Goal: Task Accomplishment & Management: Manage account settings

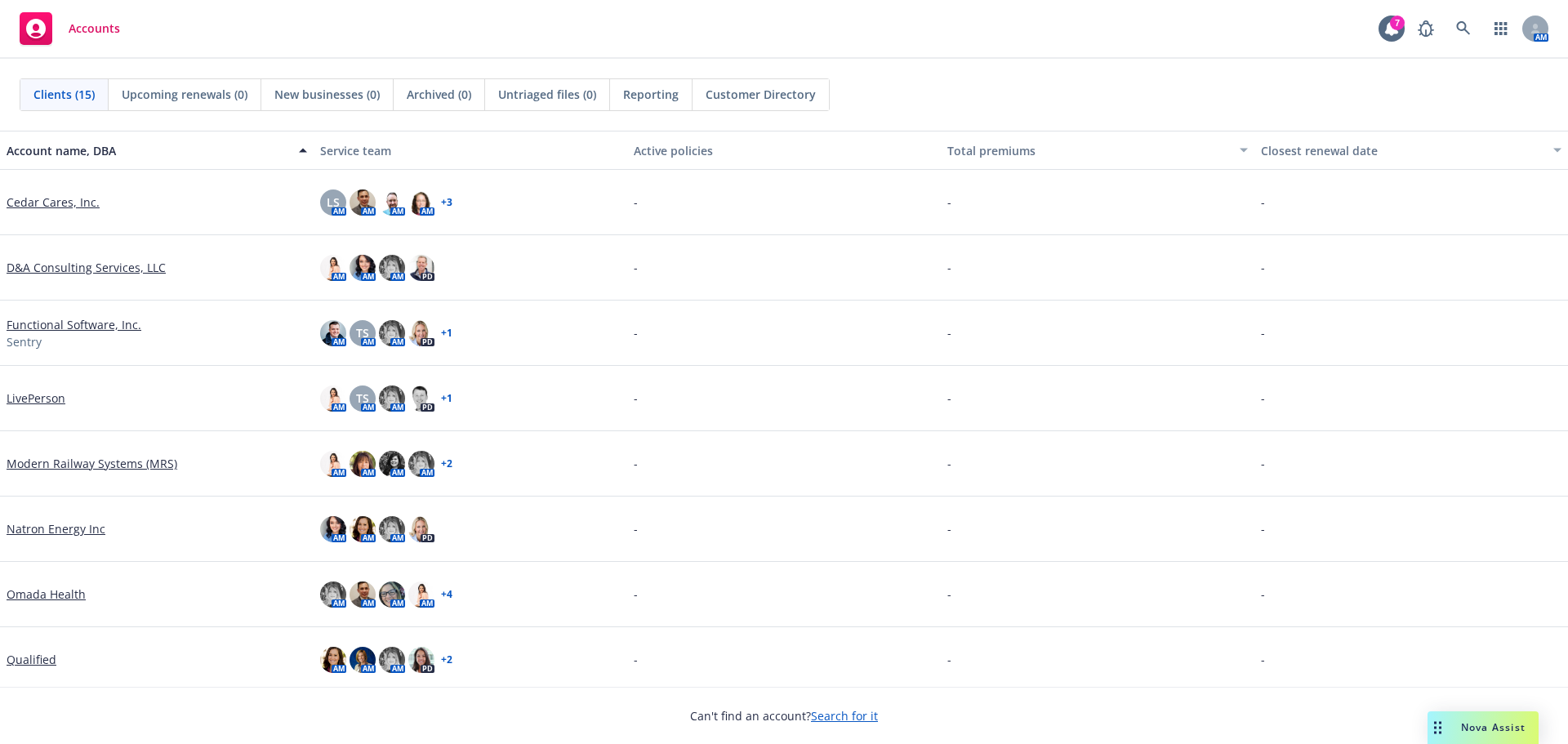
click at [825, 717] on link "Search for it" at bounding box center [844, 716] width 67 height 15
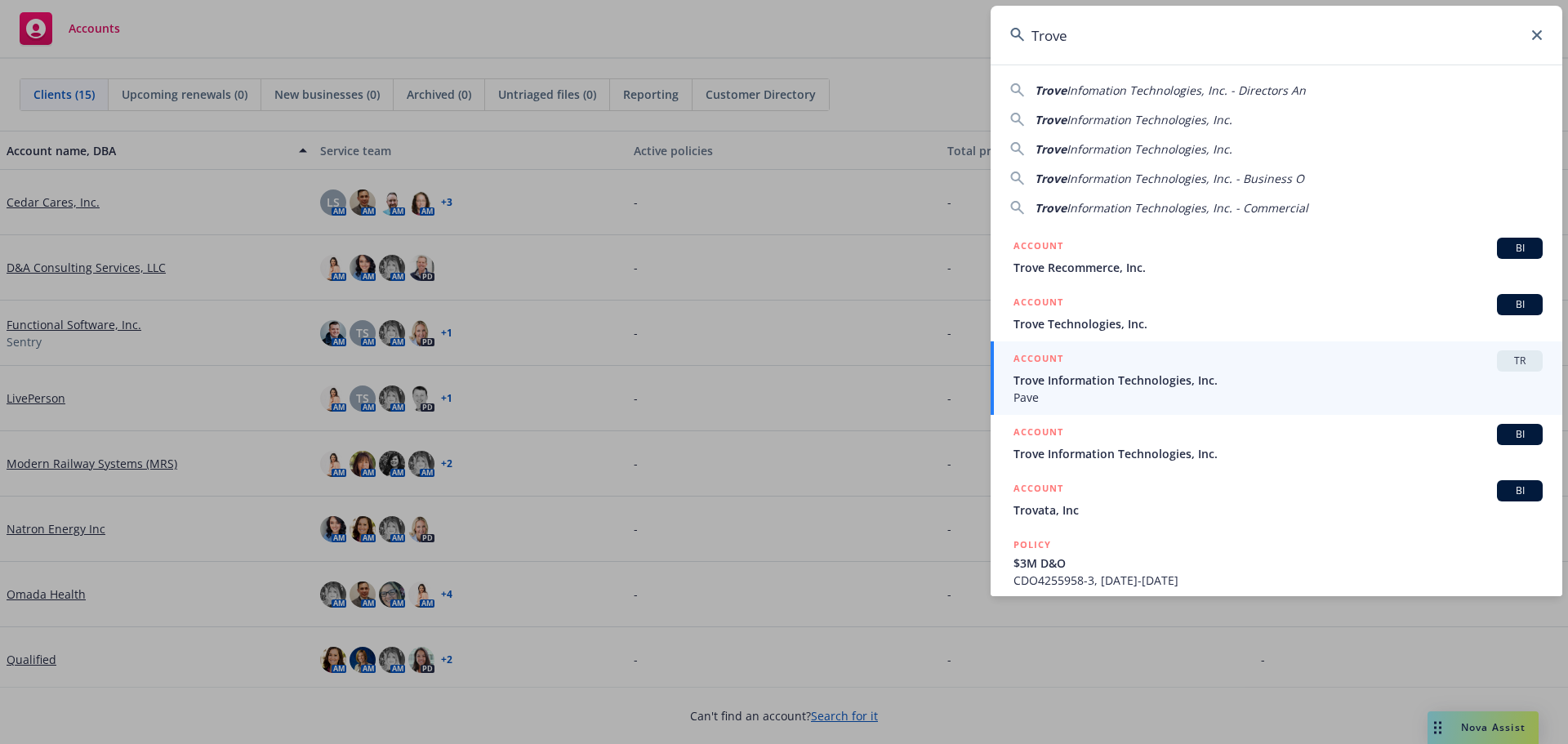
type input "Trove"
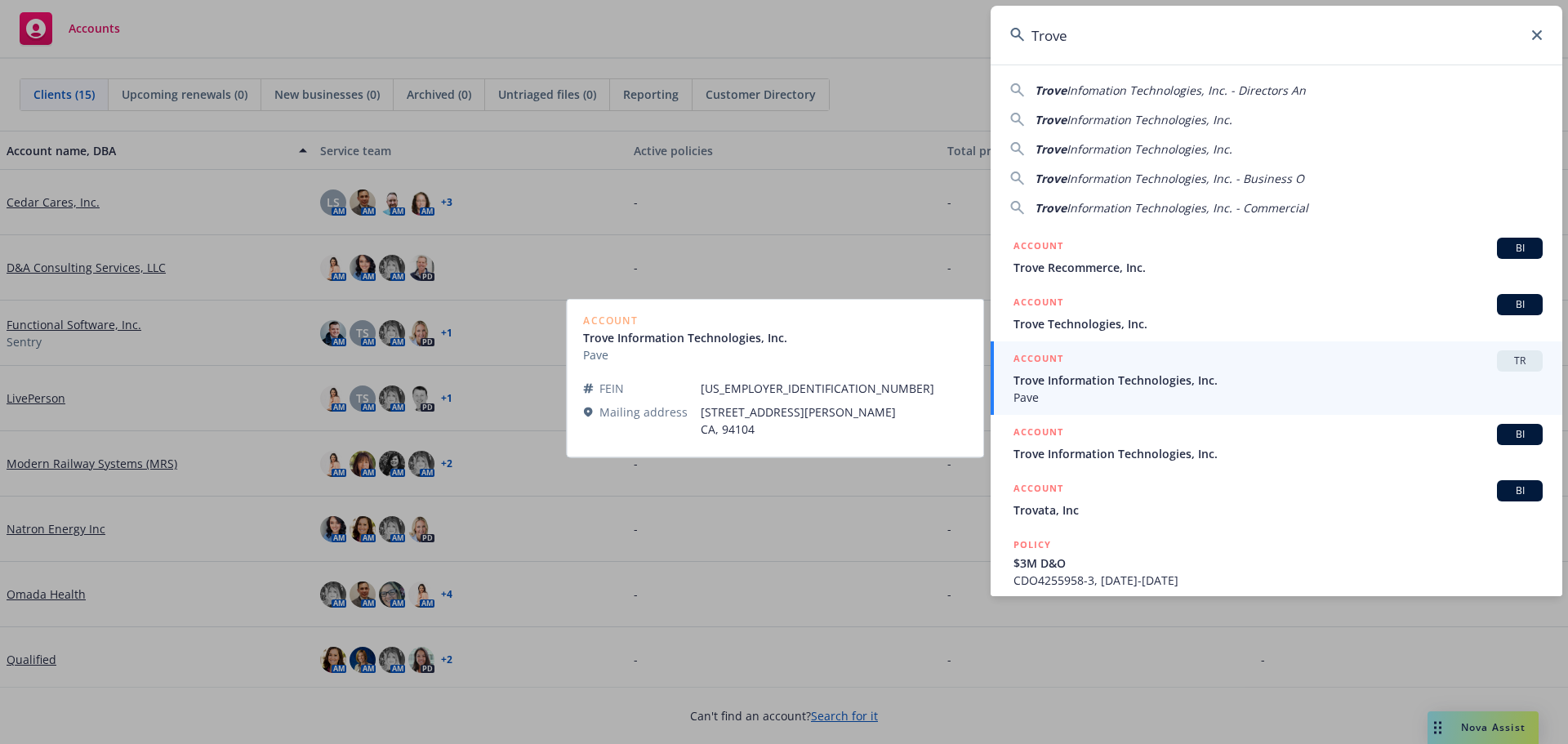
click at [1075, 383] on span "Trove Information Technologies, Inc." at bounding box center [1277, 380] width 530 height 17
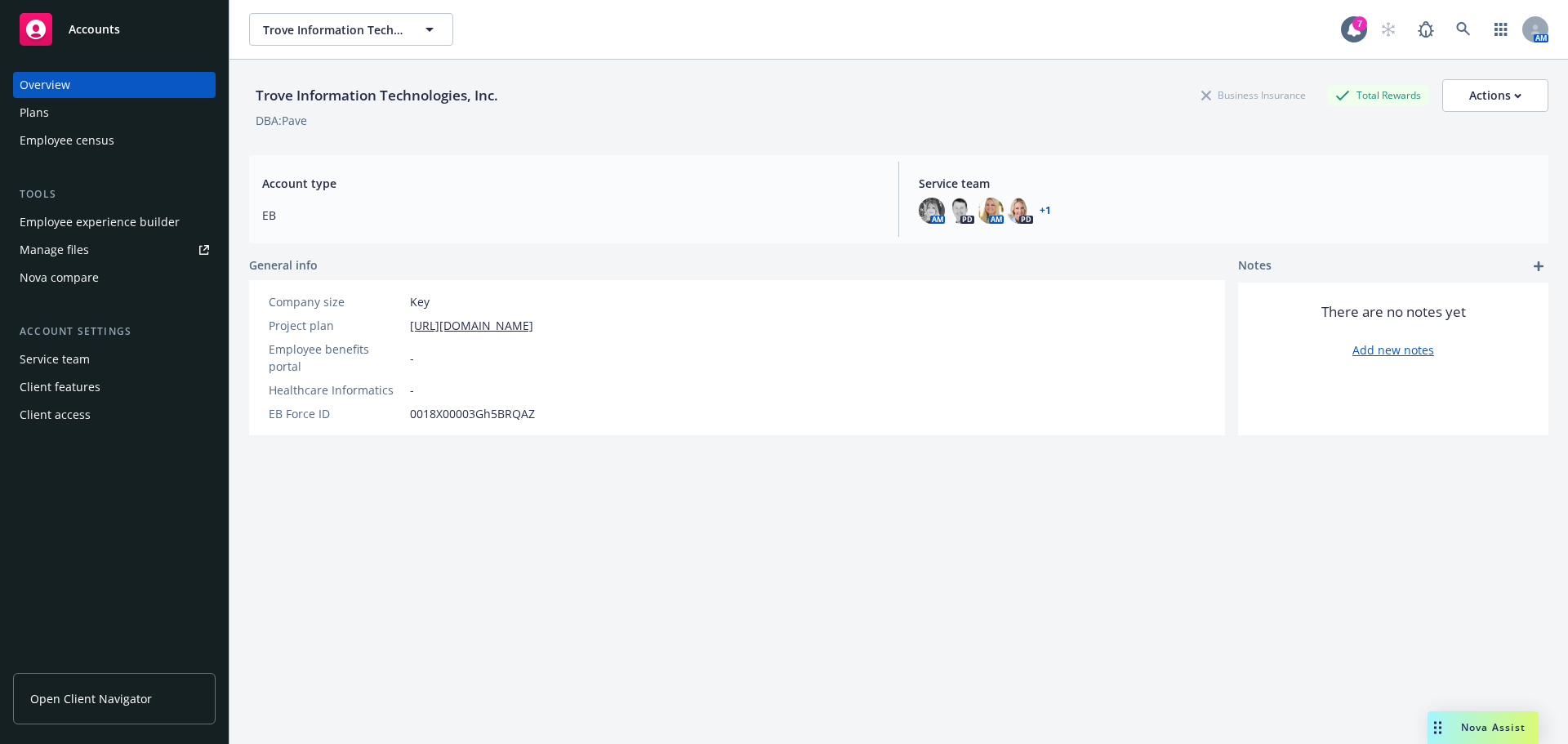
click at [65, 245] on div "Manage files" at bounding box center [55, 250] width 70 height 26
click at [100, 223] on div "Employee experience builder" at bounding box center [100, 222] width 160 height 26
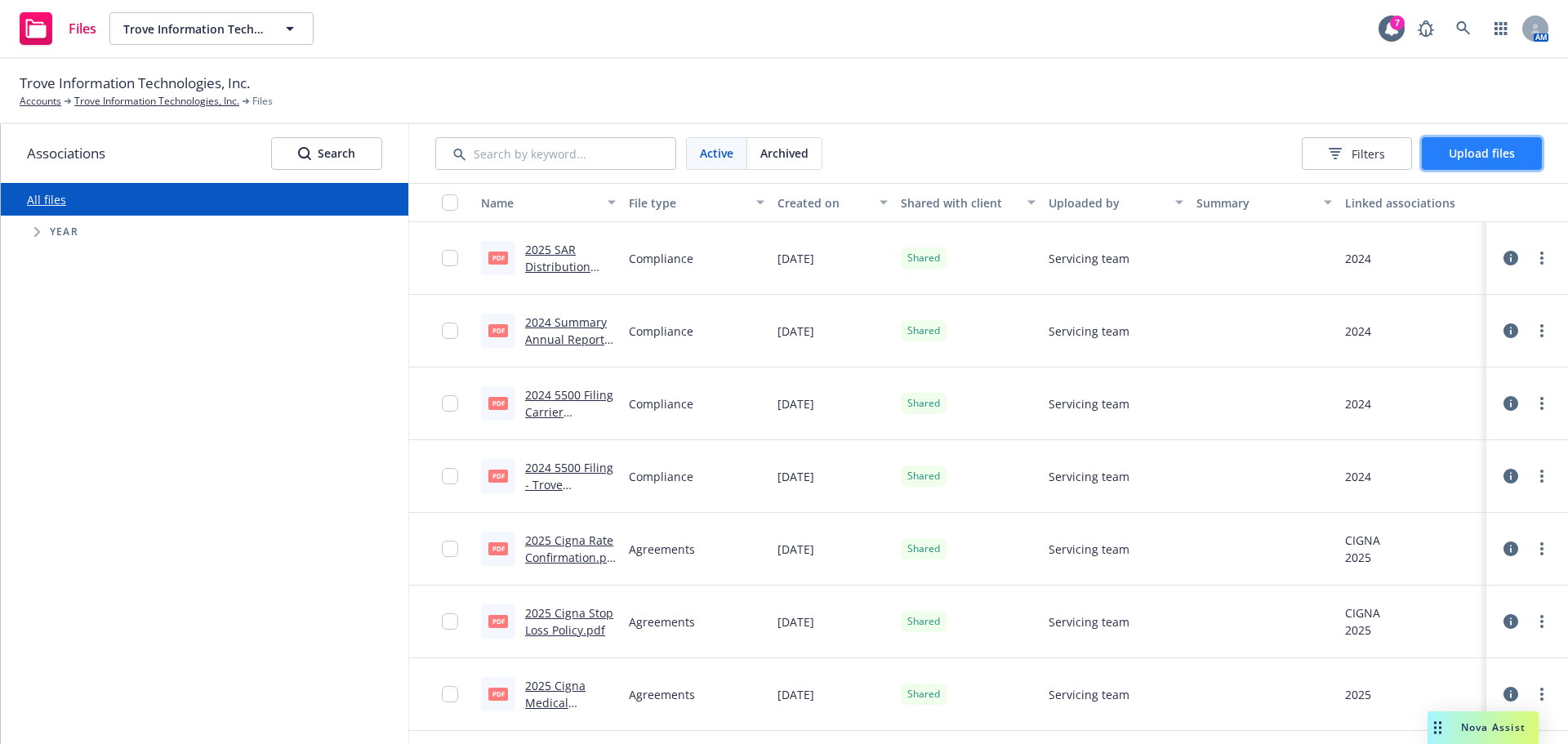
click at [1493, 151] on span "Upload files" at bounding box center [1481, 153] width 66 height 15
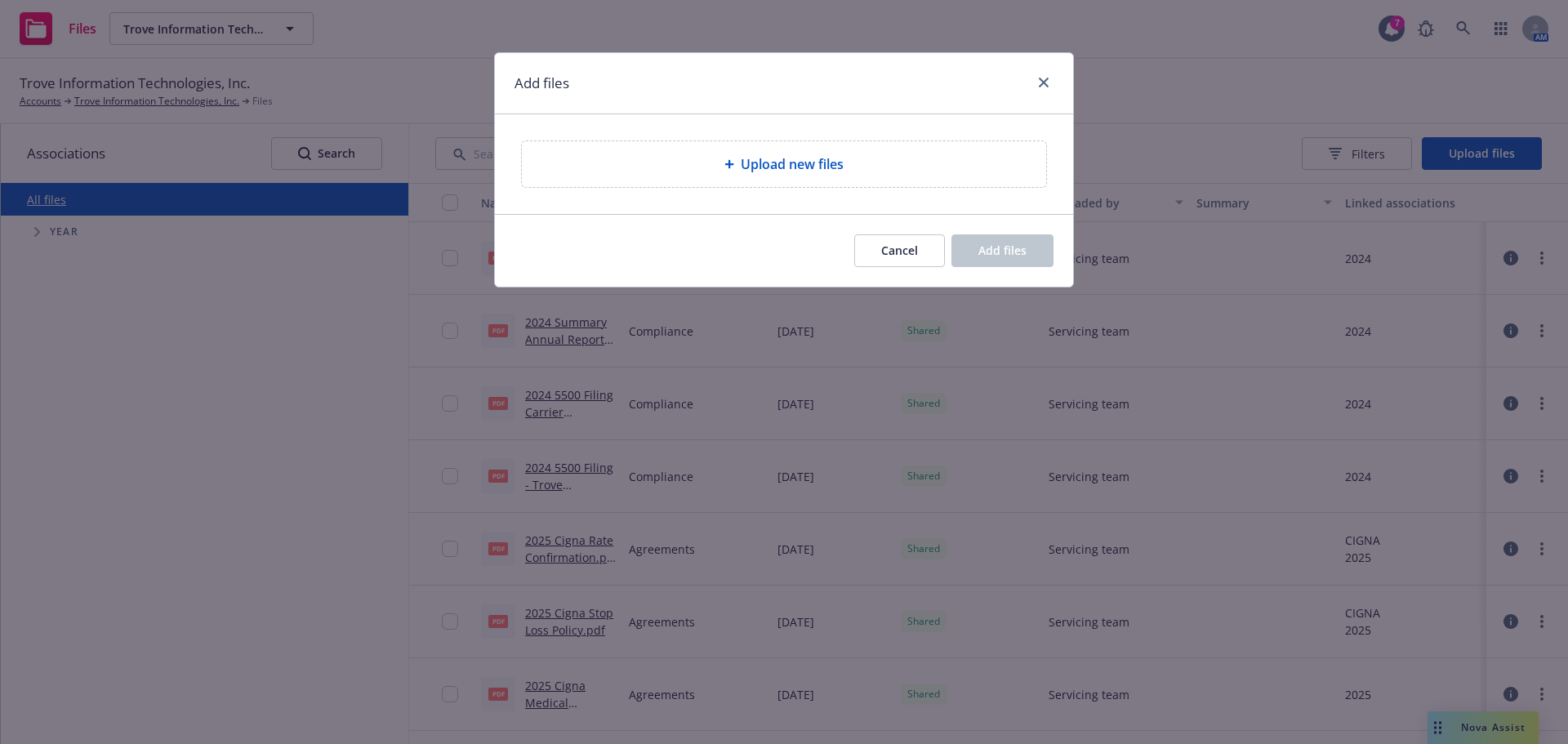
click at [583, 152] on div "Upload new files" at bounding box center [784, 164] width 524 height 46
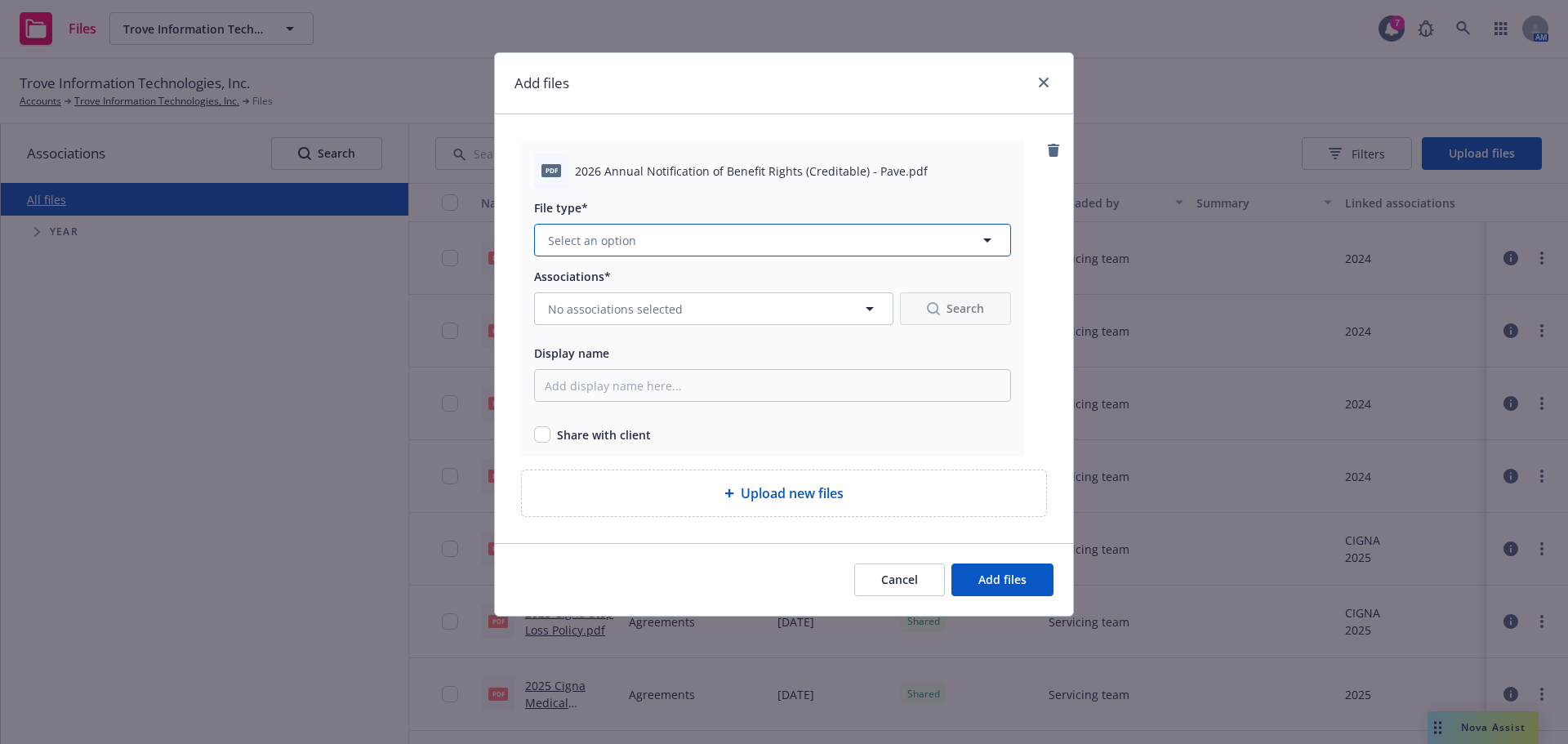
click at [690, 245] on button "Select an option" at bounding box center [772, 240] width 477 height 33
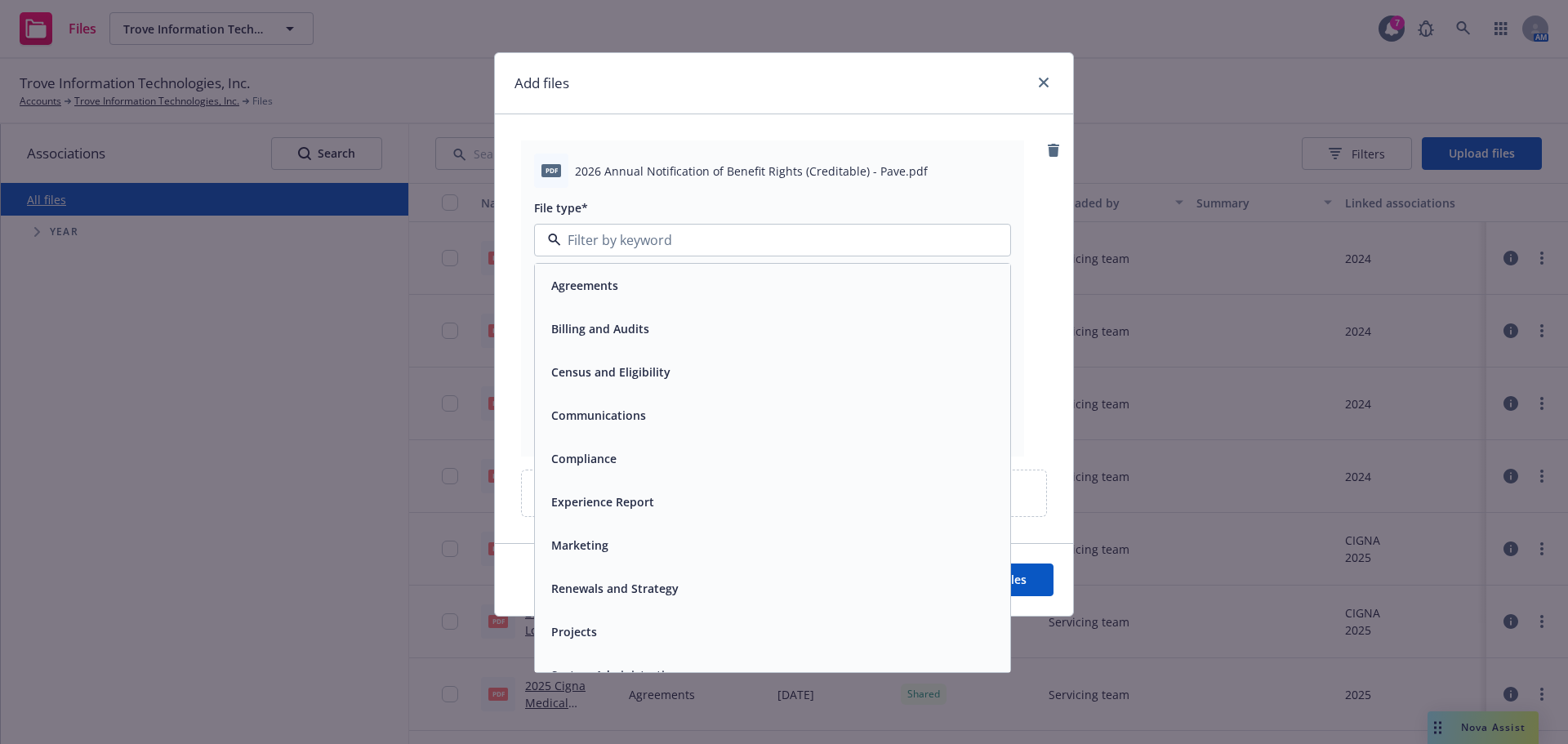
click at [581, 455] on span "Compliance" at bounding box center [583, 458] width 65 height 17
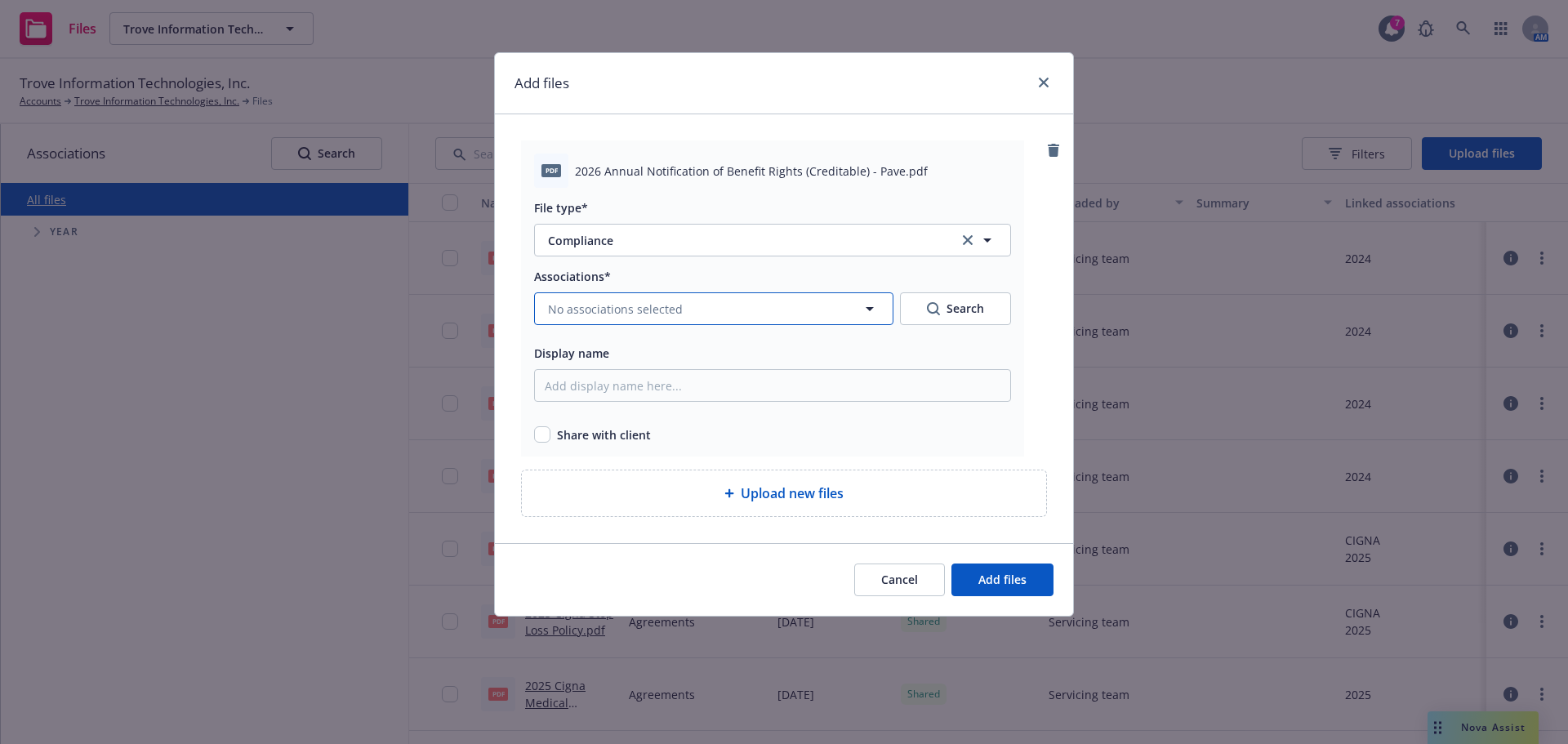
click at [601, 311] on span "No associations selected" at bounding box center [615, 309] width 135 height 17
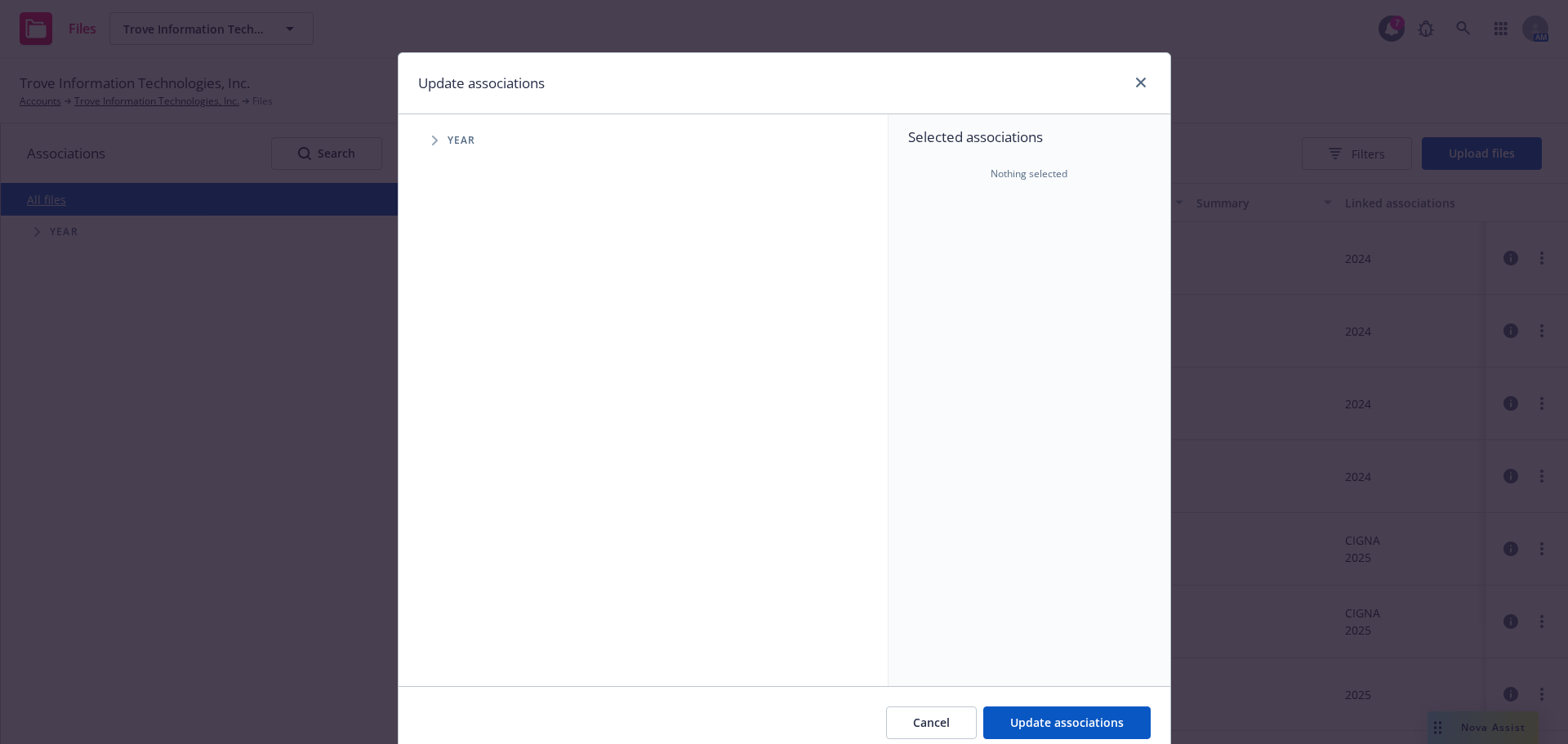
click at [432, 140] on icon "Tree Example" at bounding box center [435, 140] width 7 height 9
click at [473, 407] on input "Tree Example" at bounding box center [475, 401] width 16 height 16
checkbox input "true"
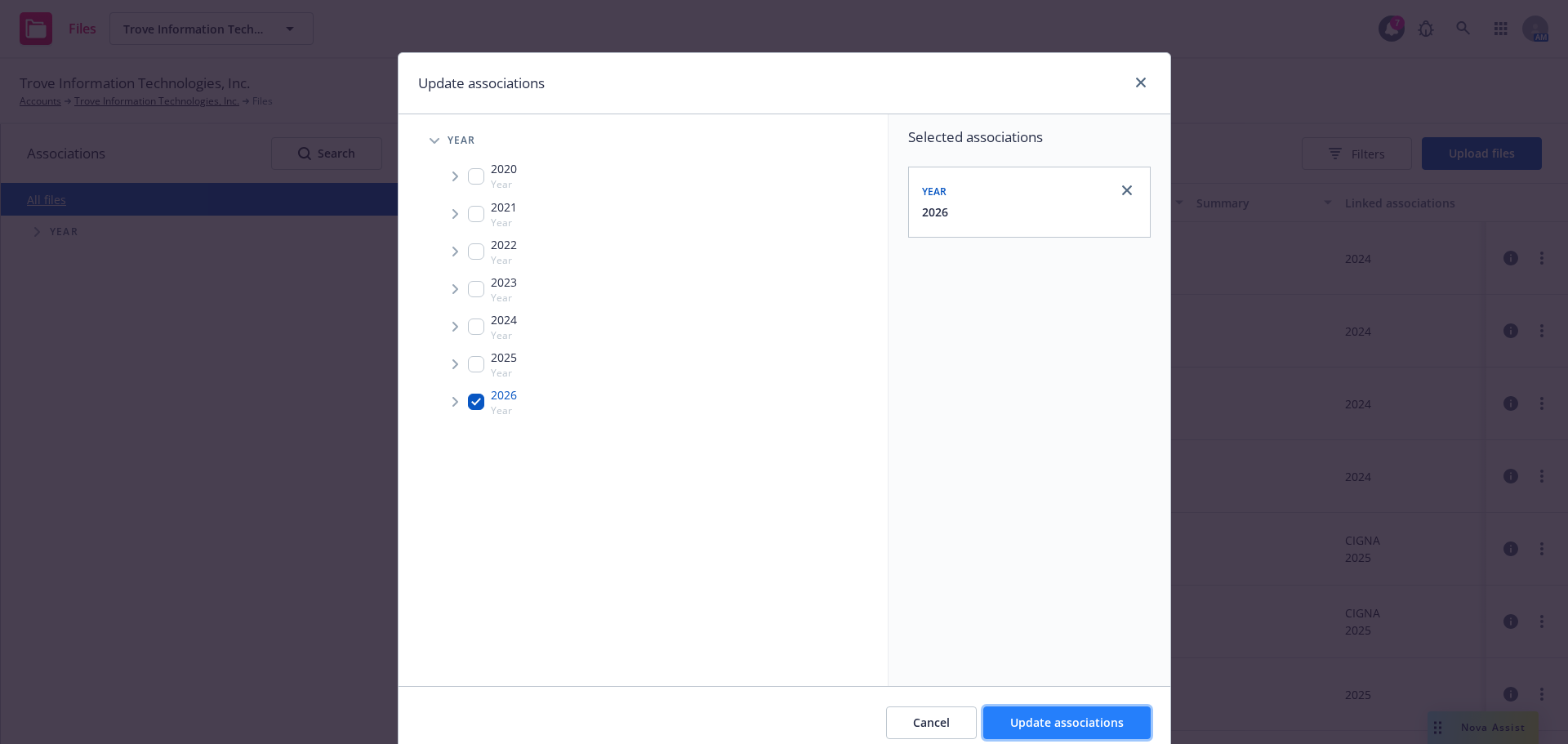
click at [1006, 732] on button "Update associations" at bounding box center [1067, 722] width 167 height 33
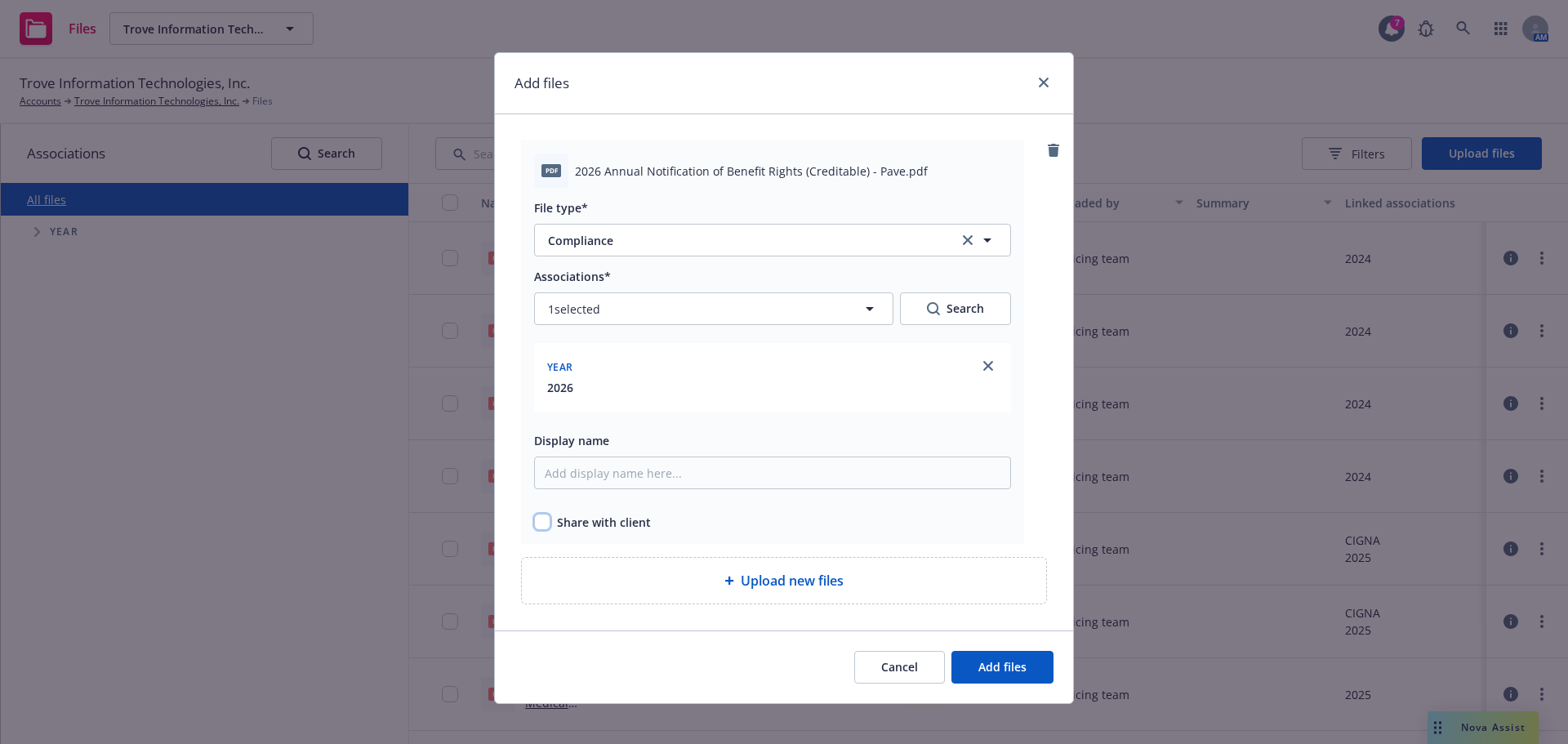
click at [544, 523] on input "checkbox" at bounding box center [542, 521] width 16 height 16
checkbox input "true"
click at [1013, 669] on span "Add files" at bounding box center [1002, 667] width 48 height 15
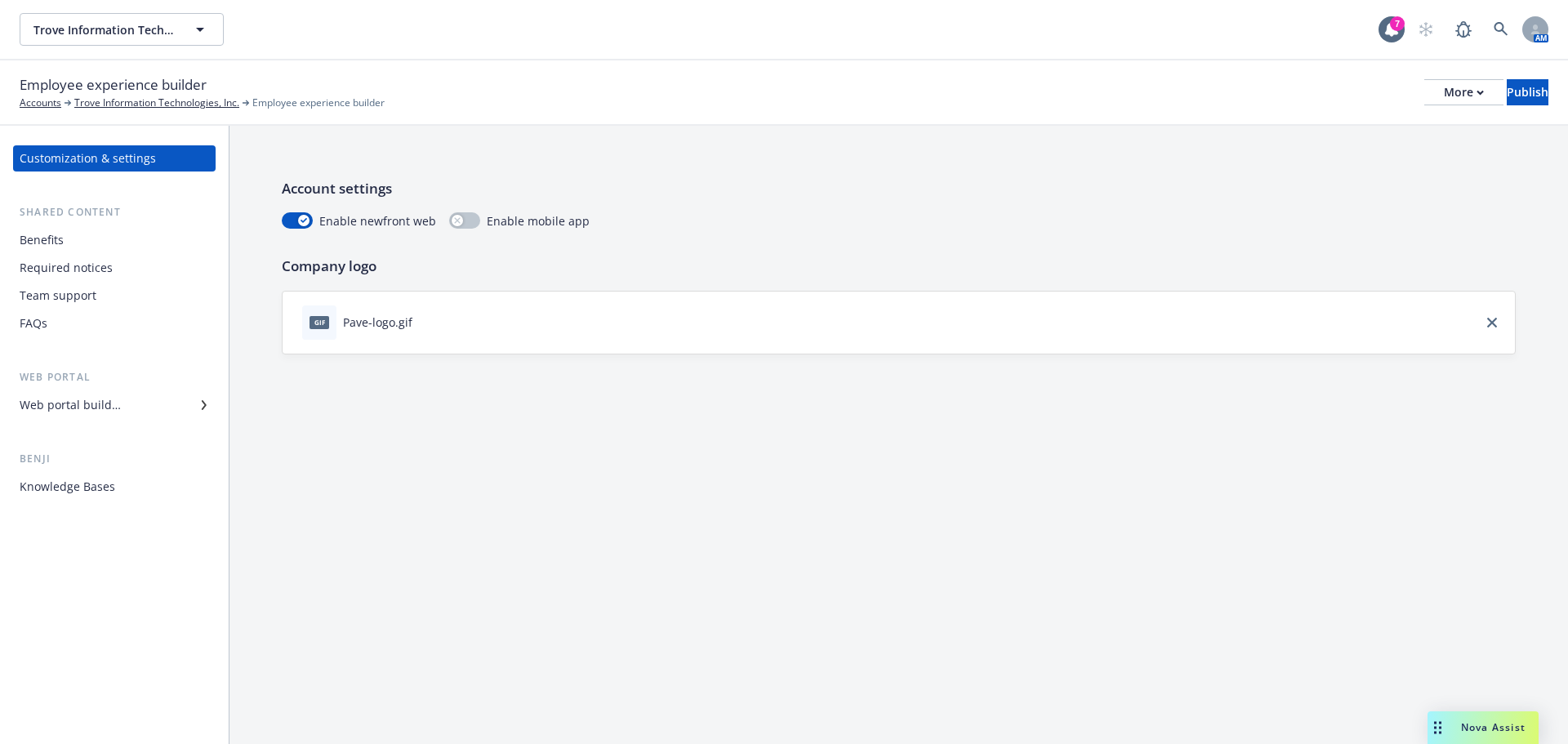
click at [87, 406] on div "Web portal builder" at bounding box center [71, 405] width 102 height 26
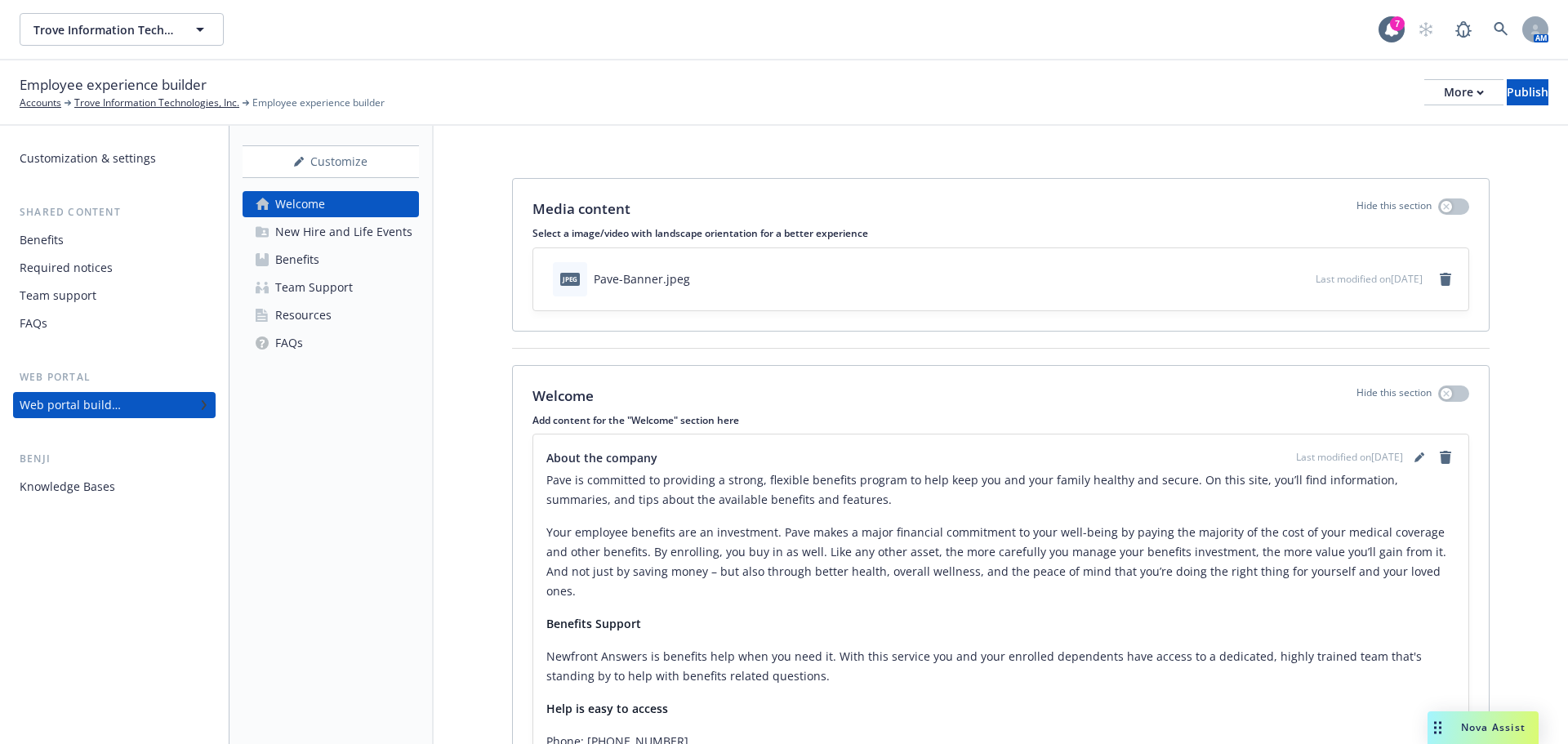
click at [297, 320] on div "Resources" at bounding box center [304, 315] width 56 height 26
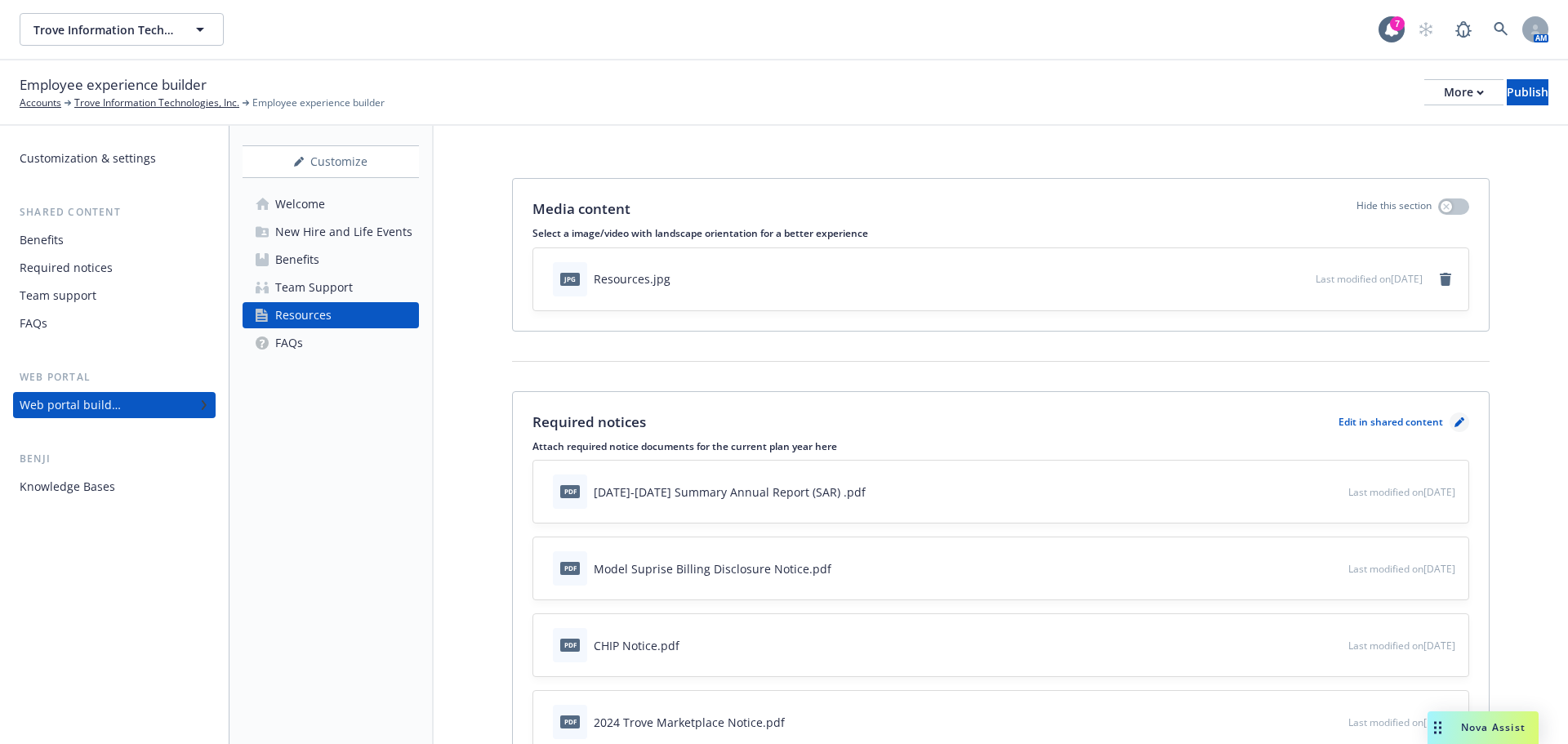
click at [1454, 419] on icon "pencil" at bounding box center [1459, 422] width 9 height 9
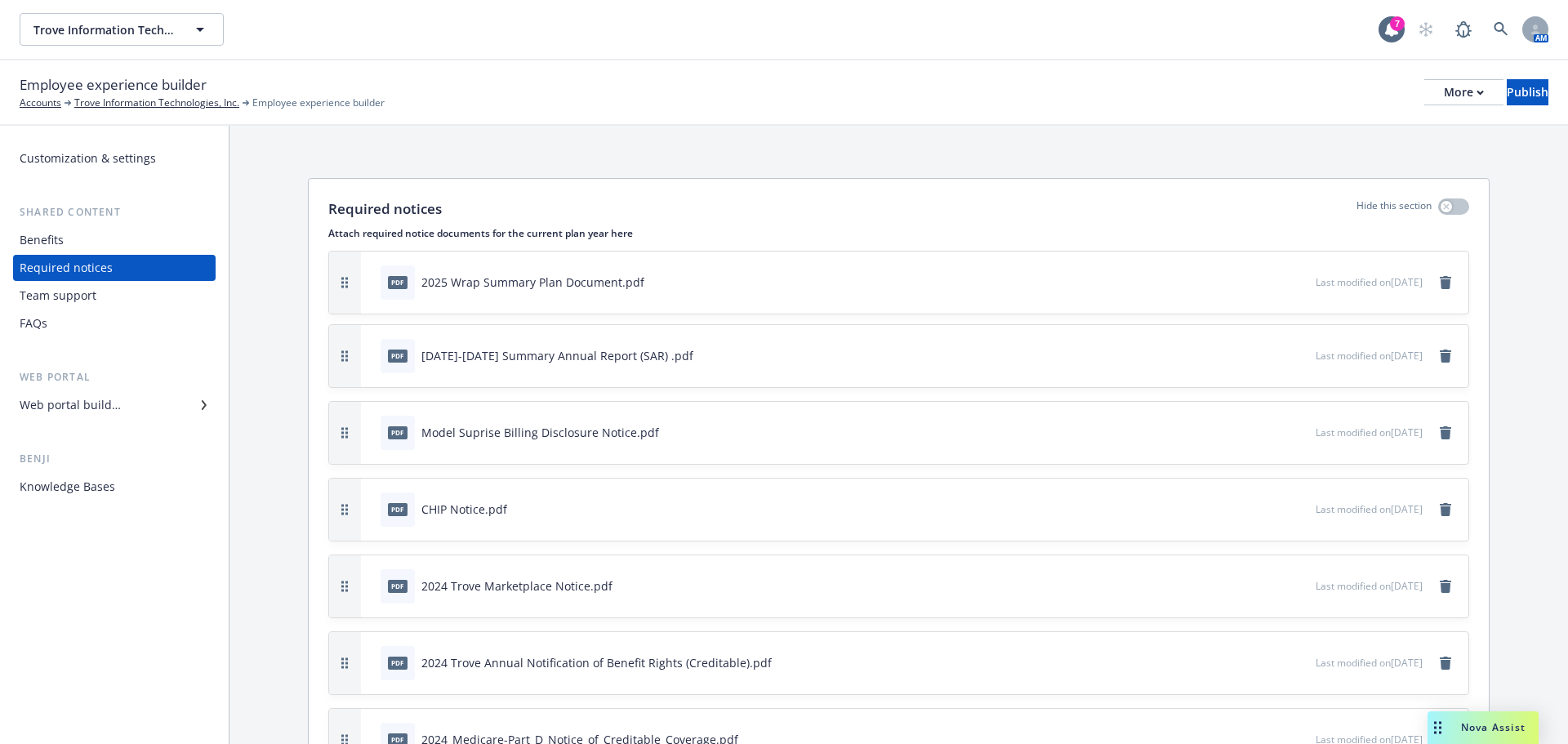
drag, startPoint x: 349, startPoint y: 512, endPoint x: 368, endPoint y: 286, distance: 226.8
click at [368, 286] on div "pdf 2025 Wrap Summary Plan Document.pdf Last modified on 03/04/2025" at bounding box center [898, 282] width 1139 height 62
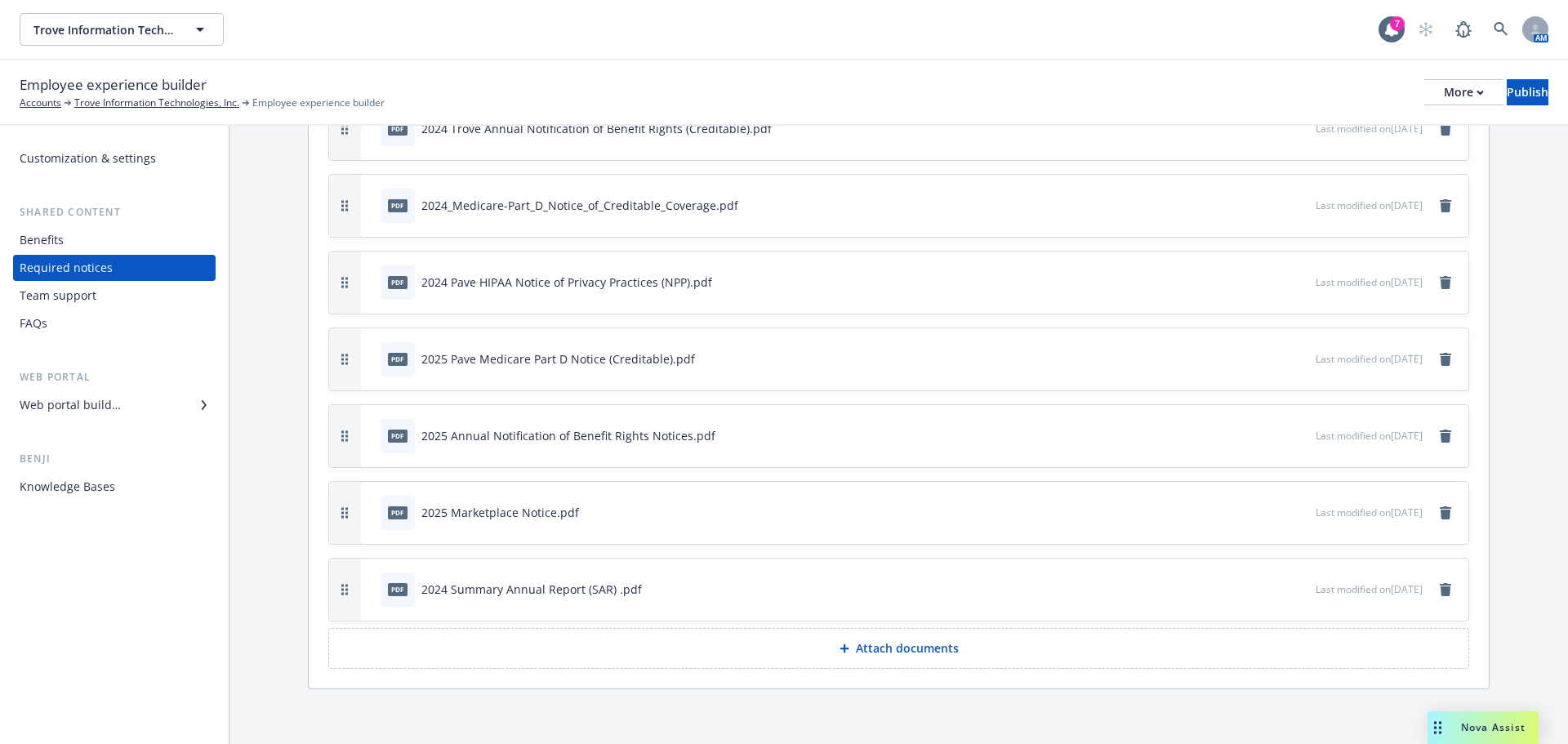
scroll to position [538, 0]
click at [877, 645] on p "Attach documents" at bounding box center [907, 643] width 103 height 16
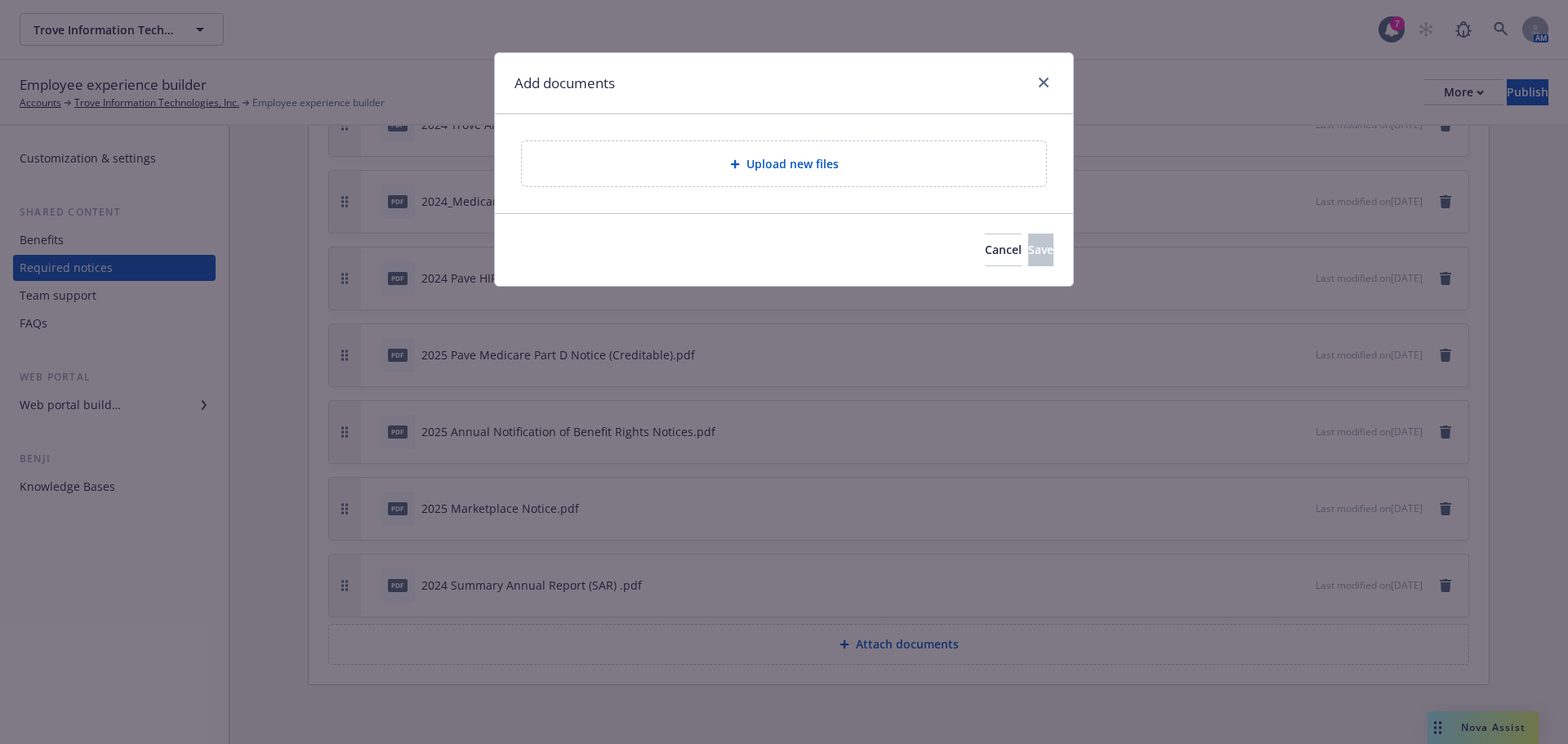
click at [662, 167] on div "Upload new files" at bounding box center [784, 164] width 499 height 19
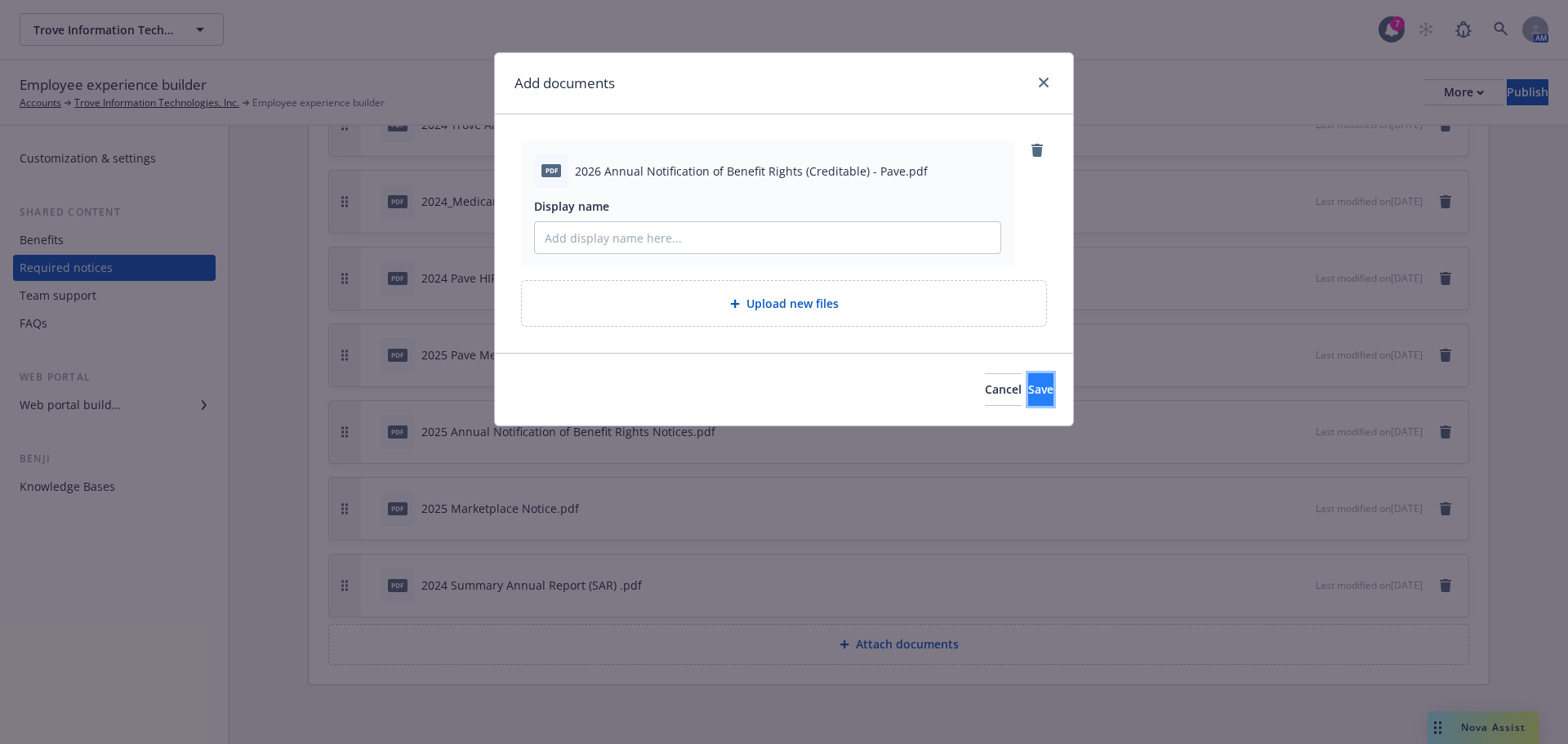
click at [1028, 381] on button "Save" at bounding box center [1040, 389] width 25 height 33
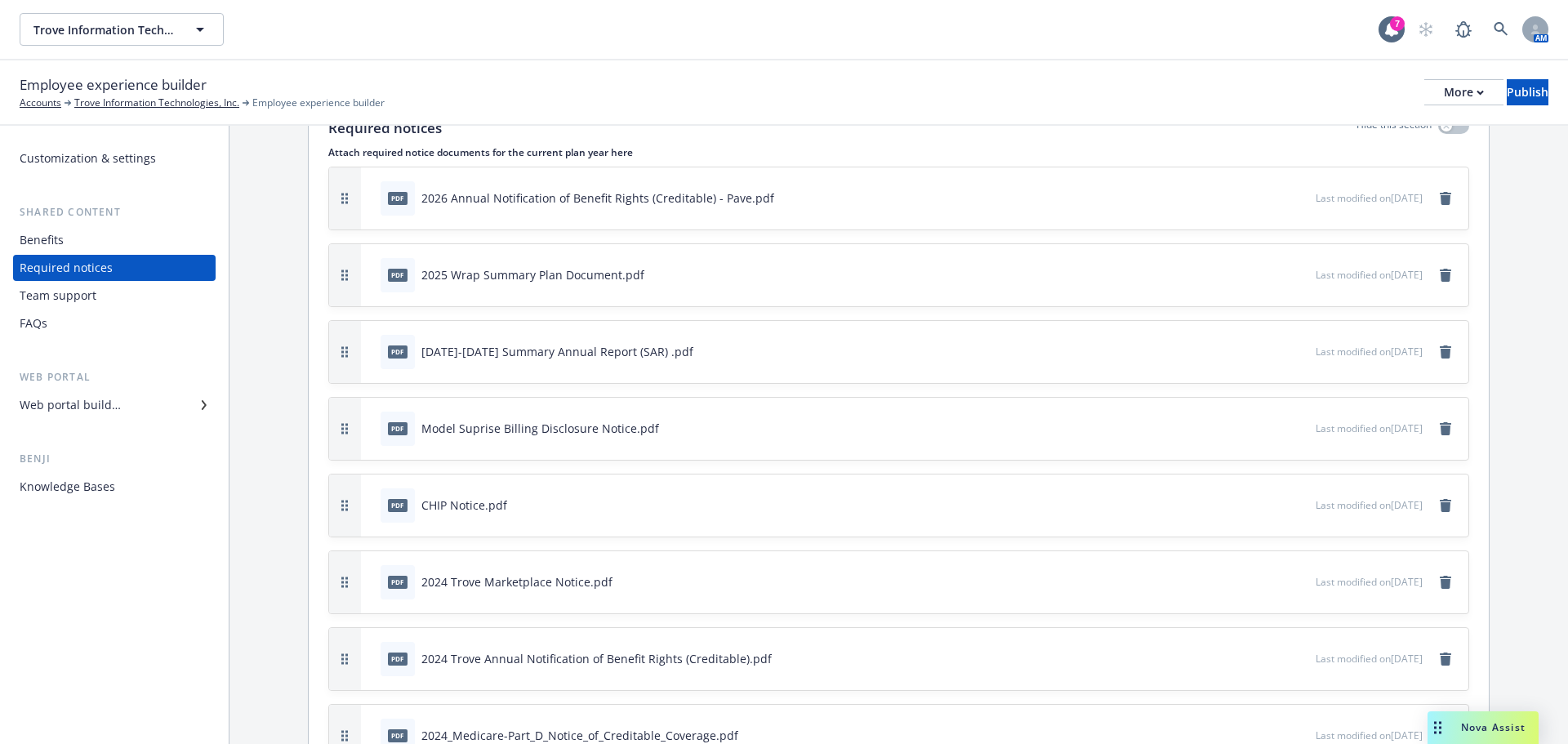
scroll to position [0, 0]
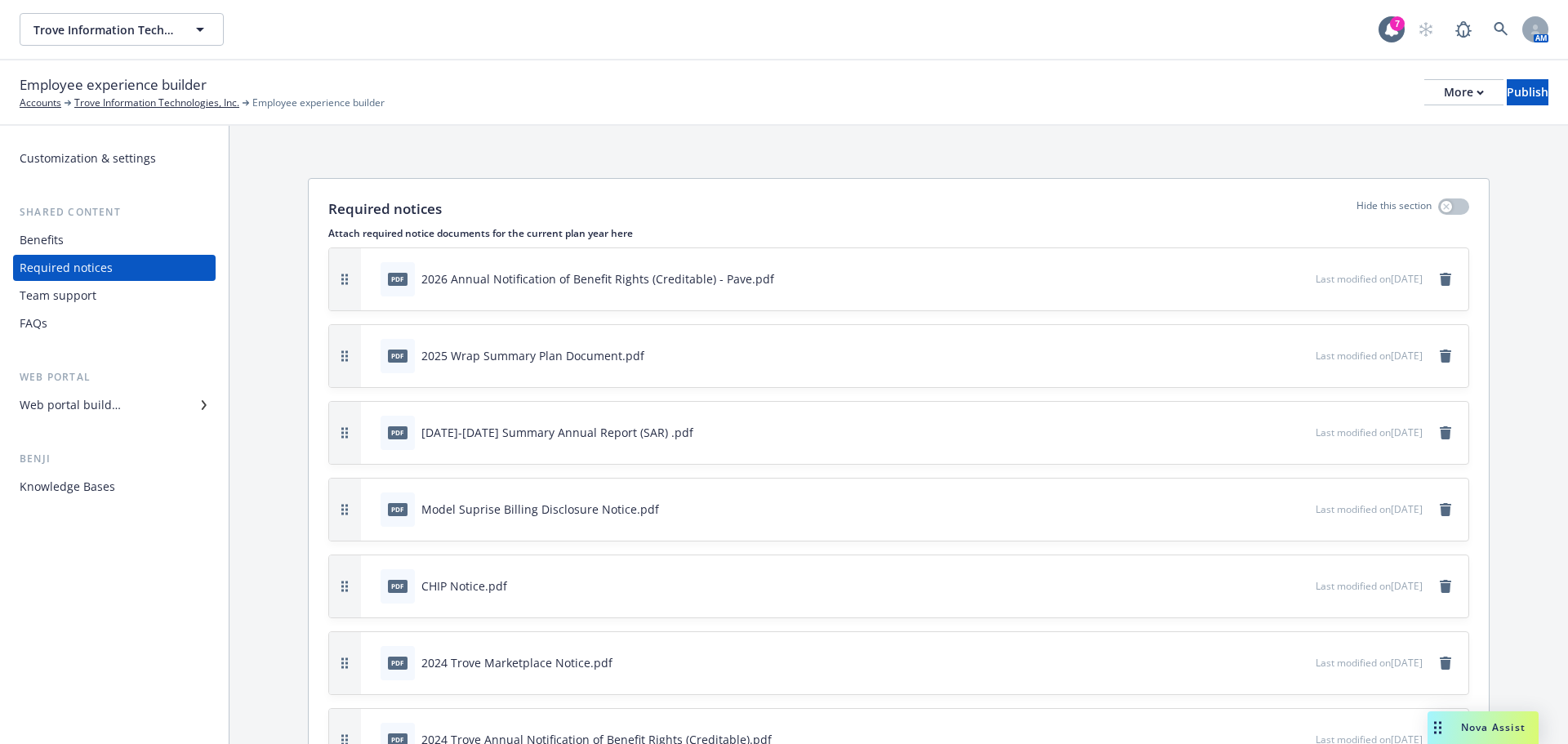
drag, startPoint x: 350, startPoint y: 656, endPoint x: 376, endPoint y: 247, distance: 409.8
click at [376, 248] on div "pdf 2026 Annual Notification of Benefit Rights (Creditable) - Pave.pdf Last mod…" at bounding box center [898, 279] width 1139 height 62
click at [1507, 99] on button "Publish" at bounding box center [1528, 92] width 41 height 26
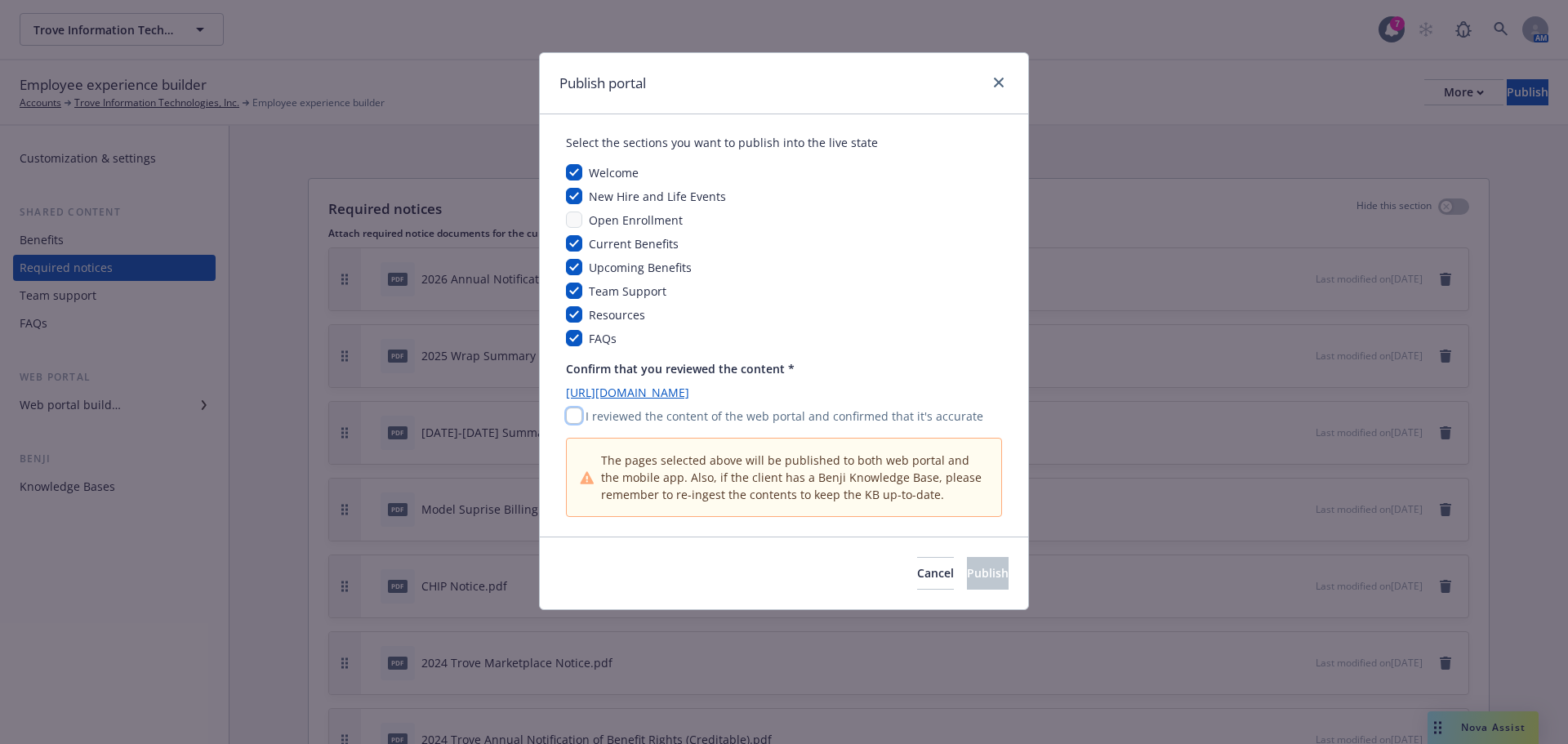
click at [572, 416] on input "checkbox" at bounding box center [574, 415] width 16 height 16
checkbox input "true"
click at [967, 577] on span "Publish" at bounding box center [988, 573] width 41 height 15
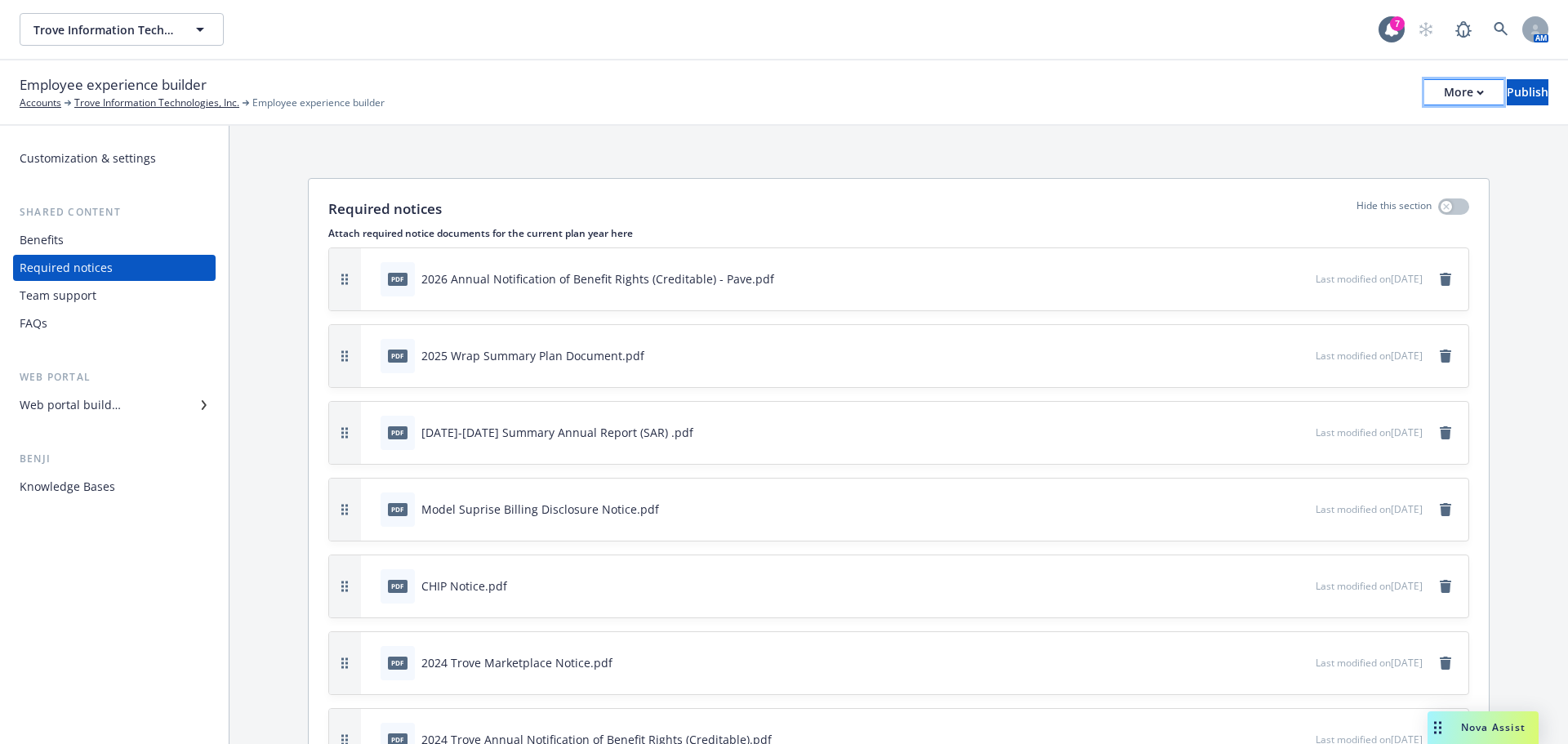
click at [1444, 98] on div "More" at bounding box center [1464, 92] width 40 height 24
click at [1257, 157] on link "Copy portal link" at bounding box center [1328, 162] width 242 height 33
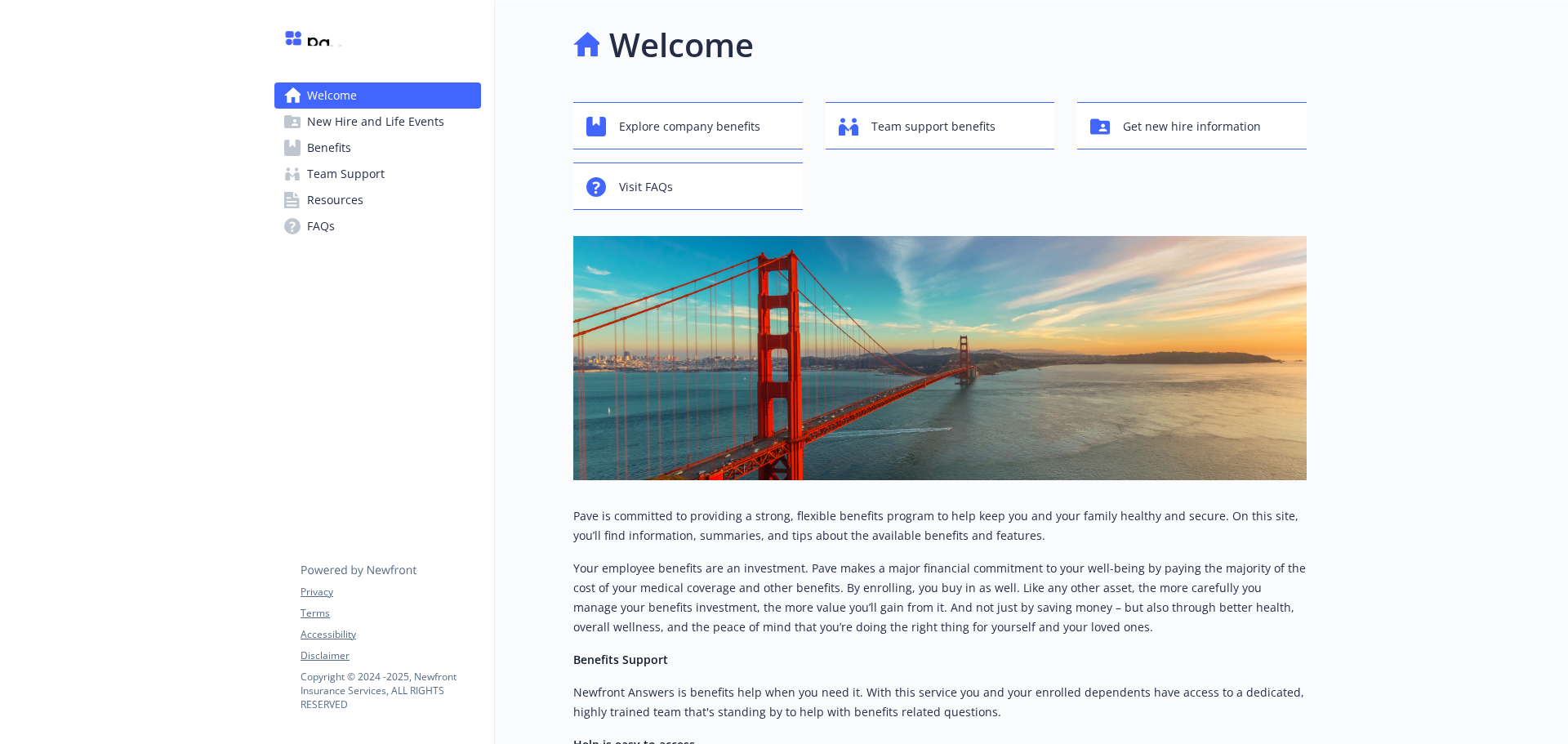
click at [331, 200] on span "Resources" at bounding box center [335, 200] width 56 height 26
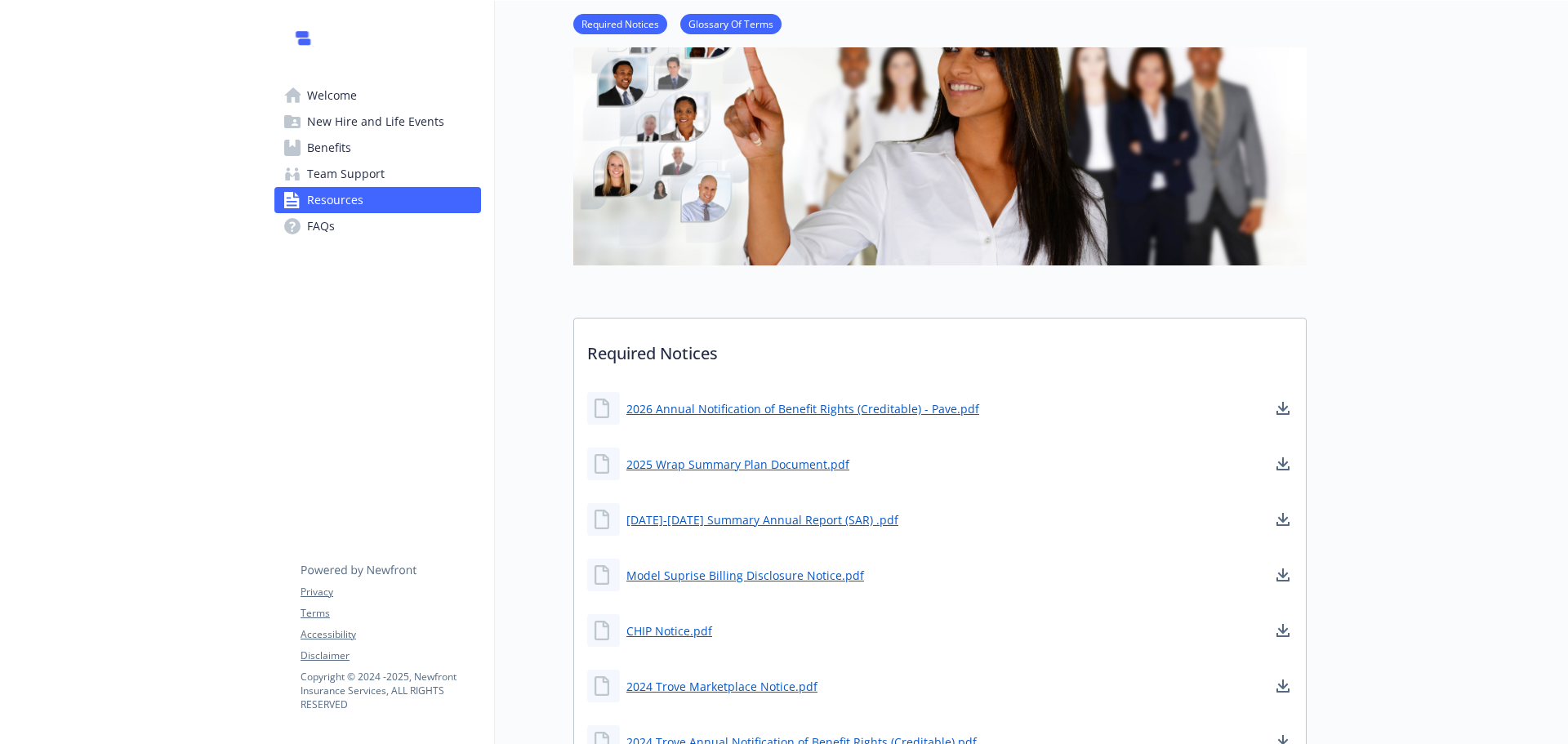
scroll to position [245, 0]
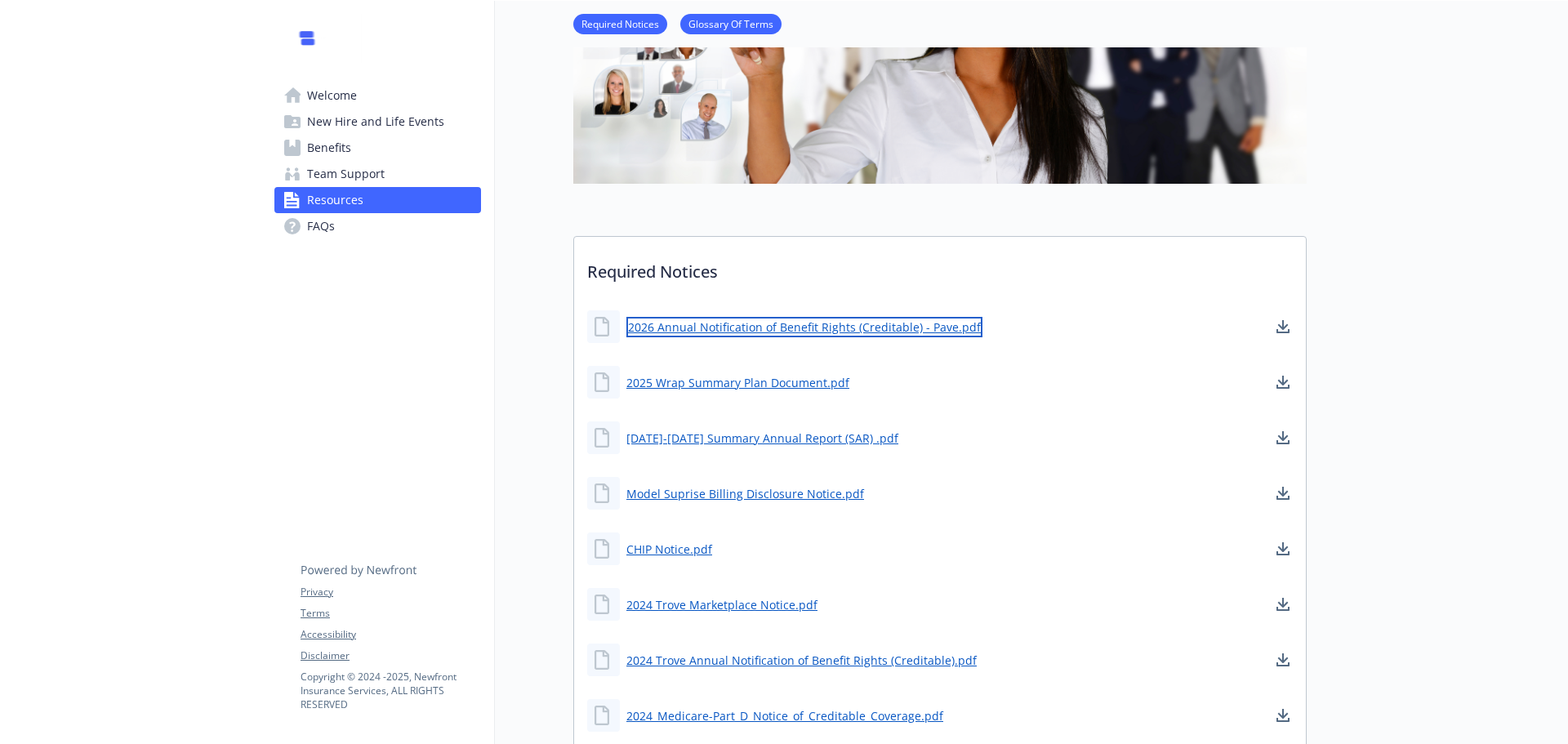
click at [718, 325] on link "2026 Annual Notification of Benefit Rights (Creditable) - Pave.pdf" at bounding box center [804, 327] width 356 height 21
click at [325, 101] on span "Welcome" at bounding box center [331, 96] width 50 height 26
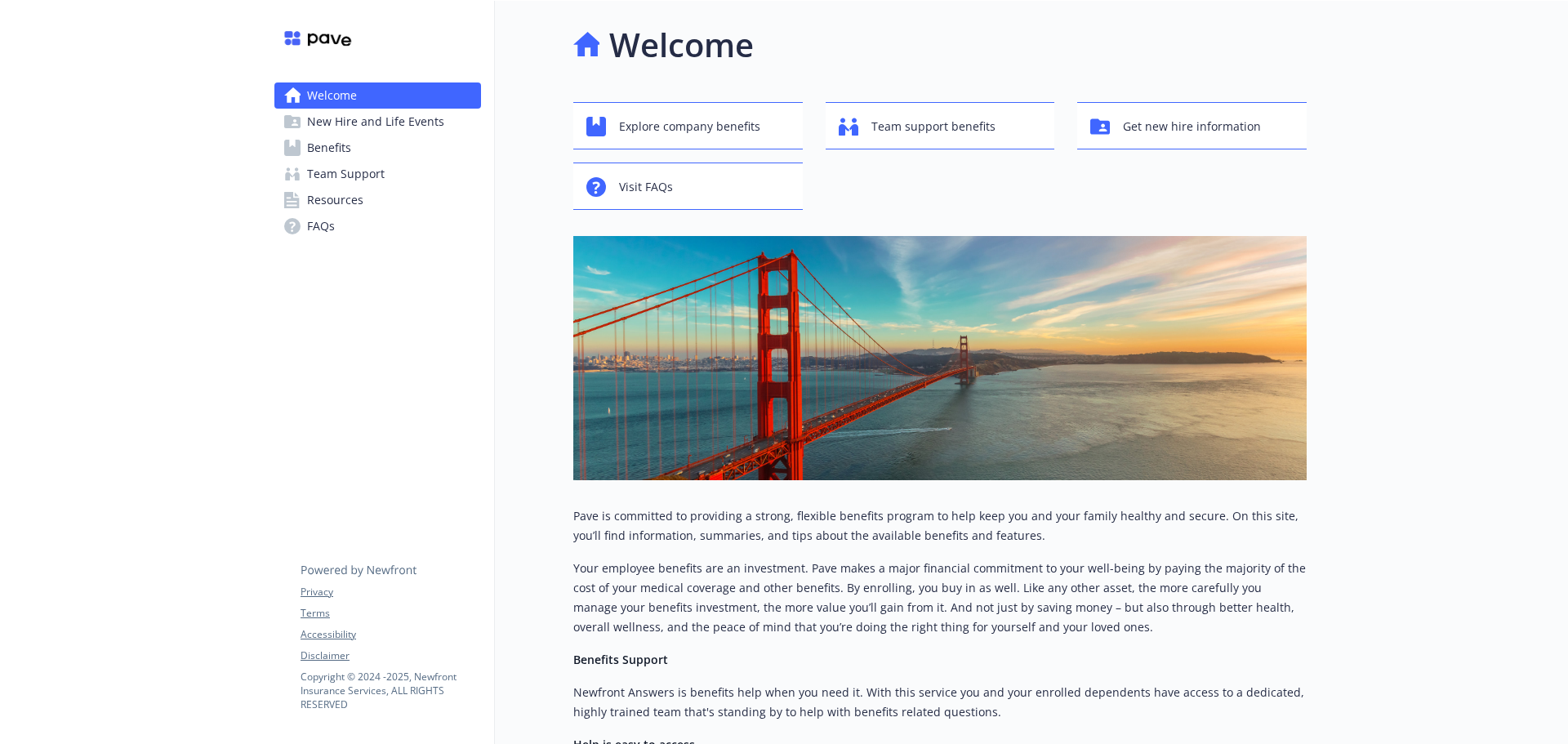
click at [311, 195] on span "Resources" at bounding box center [335, 200] width 56 height 26
